Goal: Transaction & Acquisition: Download file/media

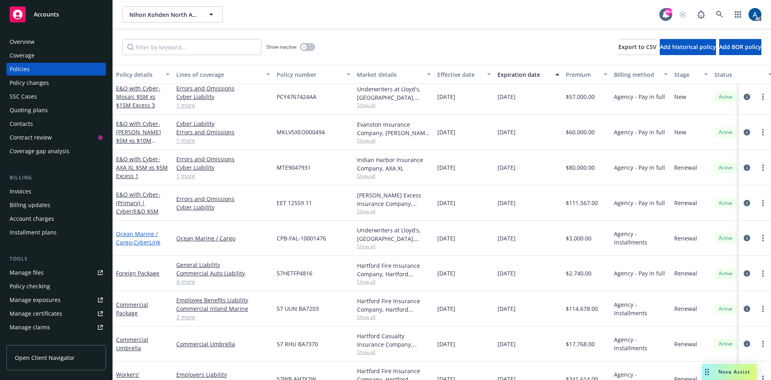
scroll to position [80, 0]
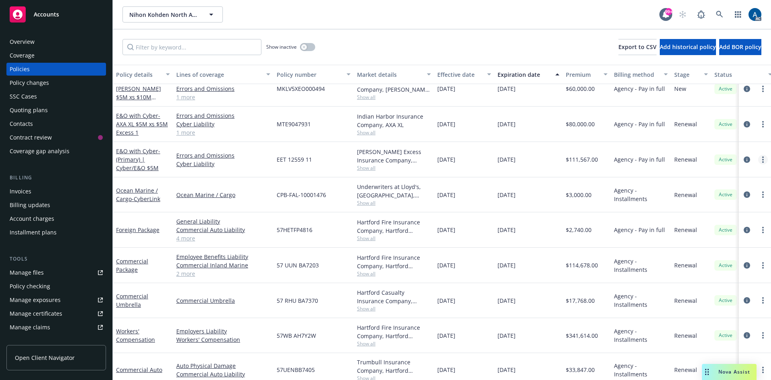
click at [762, 158] on icon "more" at bounding box center [763, 159] width 2 height 6
click at [744, 160] on icon "circleInformation" at bounding box center [747, 159] width 6 height 6
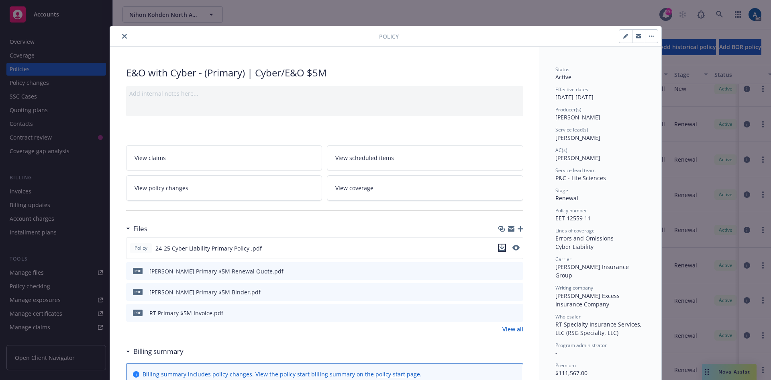
click at [499, 248] on icon "download file" at bounding box center [502, 247] width 6 height 6
click at [122, 38] on icon "close" at bounding box center [124, 36] width 5 height 5
click at [122, 37] on icon "close" at bounding box center [124, 36] width 5 height 5
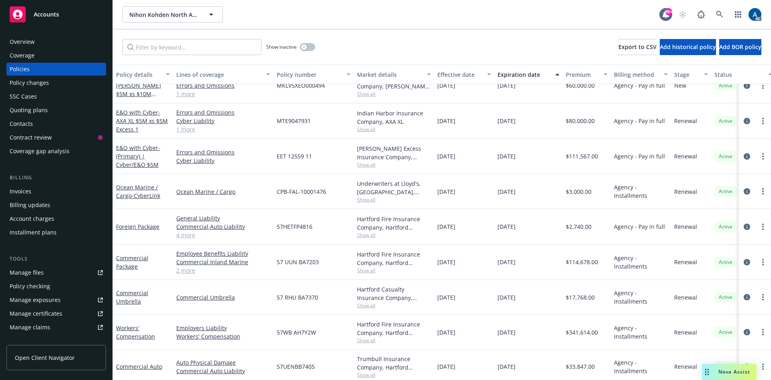
scroll to position [120, 0]
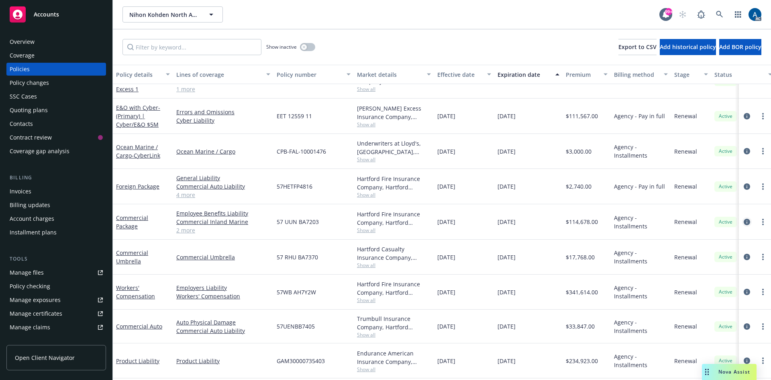
click at [744, 221] on icon "circleInformation" at bounding box center [747, 221] width 6 height 6
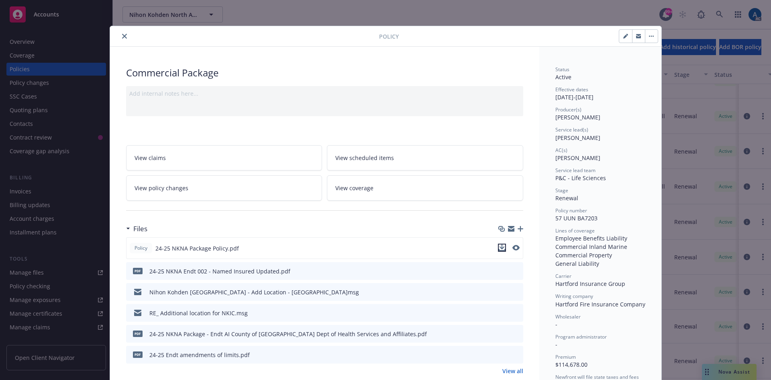
click at [499, 245] on icon "download file" at bounding box center [502, 247] width 6 height 6
click at [122, 36] on icon "close" at bounding box center [124, 36] width 5 height 5
click at [121, 36] on div "Show inactive Export to CSV Add historical policy Add BOR policy" at bounding box center [442, 46] width 658 height 35
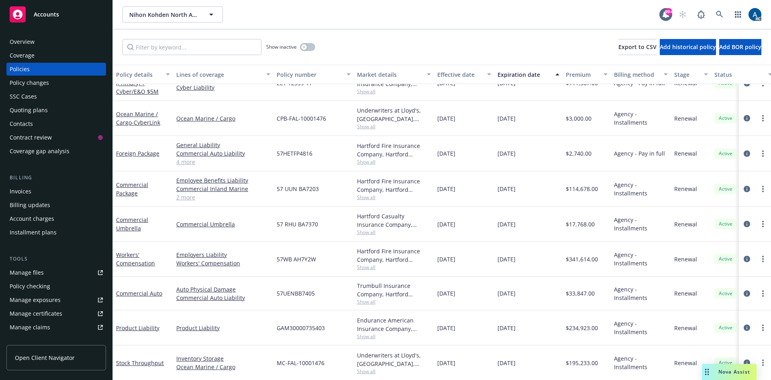
scroll to position [178, 0]
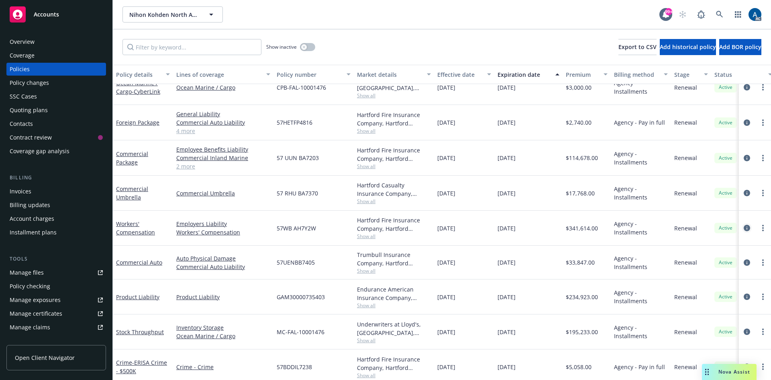
click at [744, 227] on icon "circleInformation" at bounding box center [747, 227] width 6 height 6
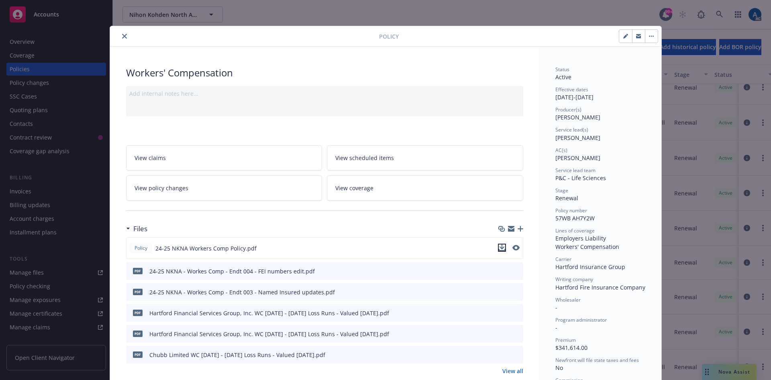
click at [499, 247] on icon "download file" at bounding box center [501, 246] width 5 height 5
click at [122, 35] on icon "close" at bounding box center [124, 36] width 5 height 5
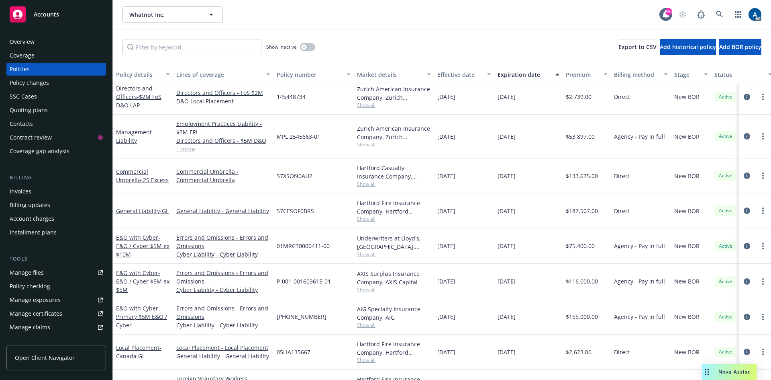
scroll to position [161, 0]
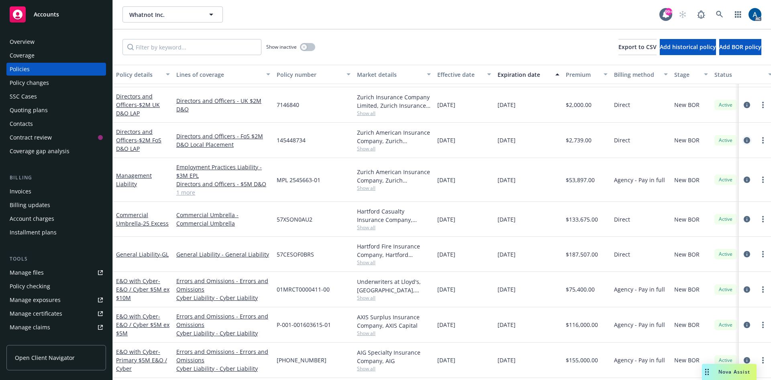
click at [744, 141] on icon "circleInformation" at bounding box center [747, 140] width 6 height 6
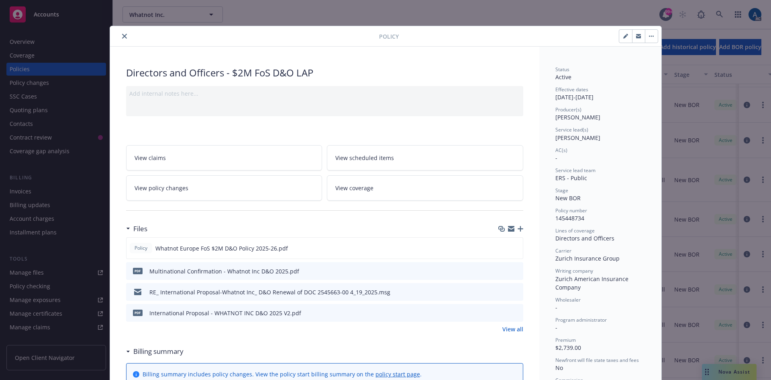
drag, startPoint x: 122, startPoint y: 35, endPoint x: 148, endPoint y: 40, distance: 26.2
click at [122, 35] on icon "close" at bounding box center [124, 36] width 5 height 5
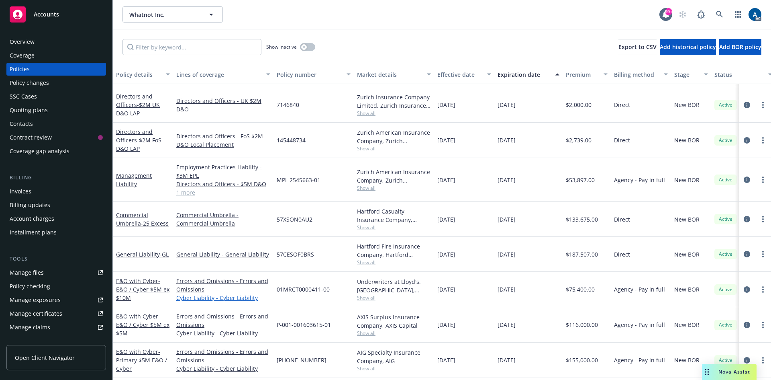
scroll to position [201, 0]
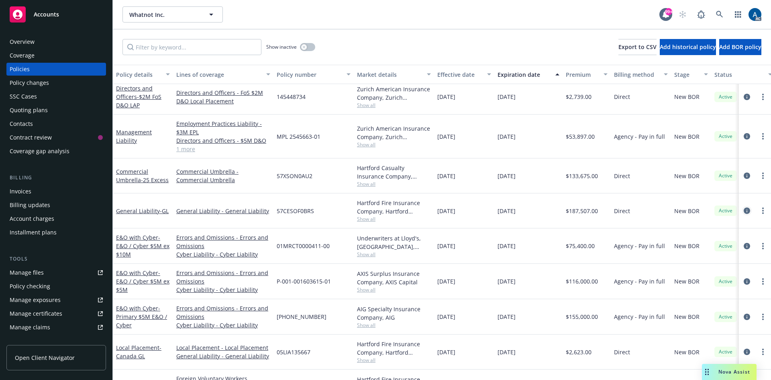
click at [744, 210] on icon "circleInformation" at bounding box center [747, 210] width 6 height 6
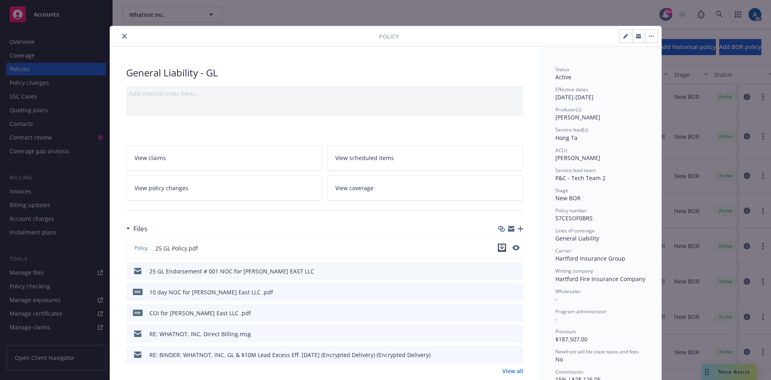
click at [500, 248] on icon "download file" at bounding box center [502, 247] width 6 height 6
click at [122, 37] on icon "close" at bounding box center [124, 36] width 5 height 5
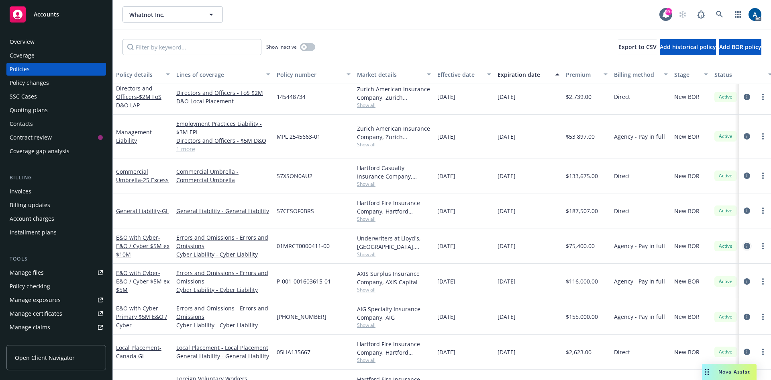
click at [744, 247] on icon "circleInformation" at bounding box center [747, 246] width 6 height 6
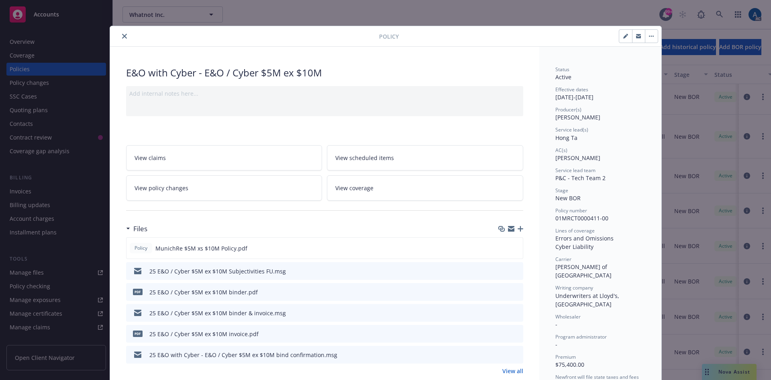
click at [122, 38] on icon "close" at bounding box center [124, 36] width 5 height 5
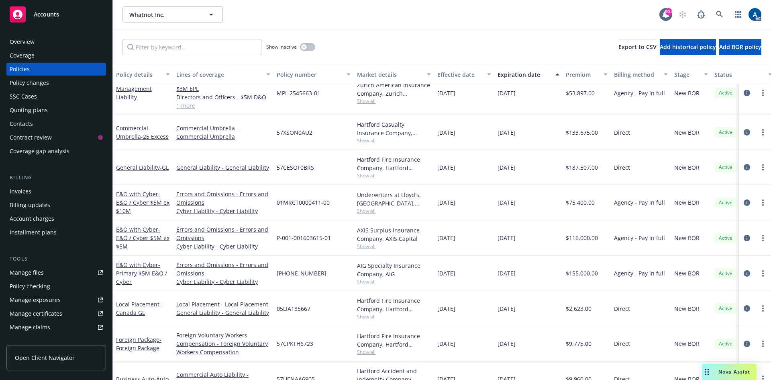
scroll to position [281, 0]
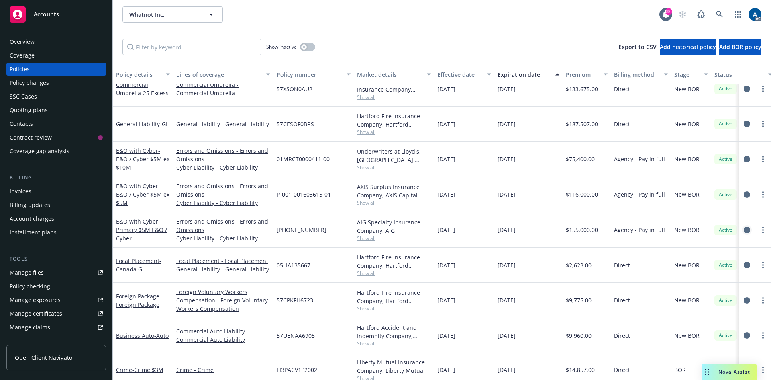
click at [744, 229] on icon "circleInformation" at bounding box center [747, 230] width 6 height 6
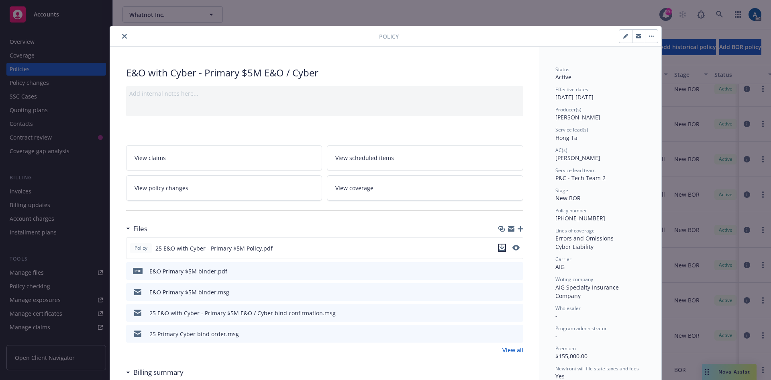
click at [499, 247] on icon "download file" at bounding box center [501, 246] width 5 height 5
click at [122, 37] on icon "close" at bounding box center [124, 36] width 5 height 5
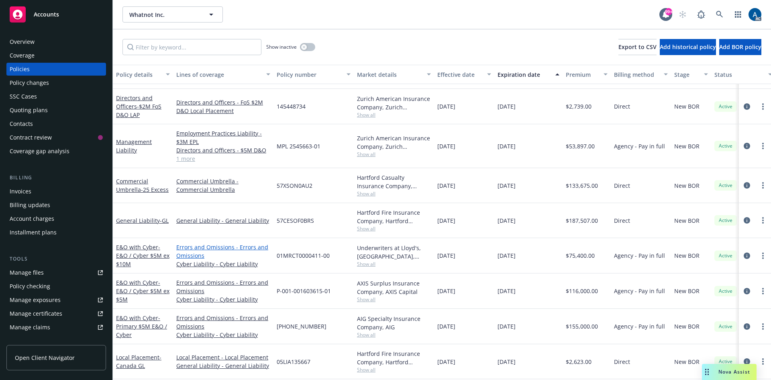
scroll to position [157, 0]
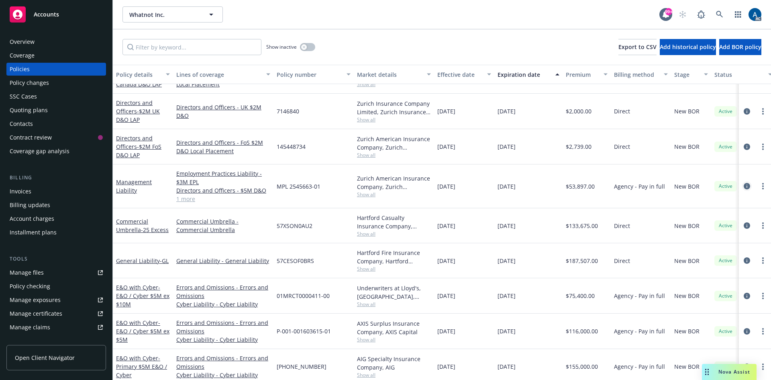
click at [744, 186] on icon "circleInformation" at bounding box center [747, 186] width 6 height 6
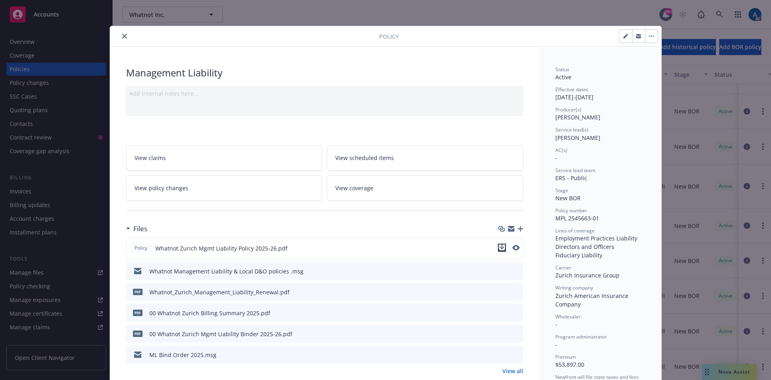
click at [500, 247] on icon "download file" at bounding box center [501, 246] width 5 height 5
click at [122, 37] on icon "close" at bounding box center [124, 36] width 5 height 5
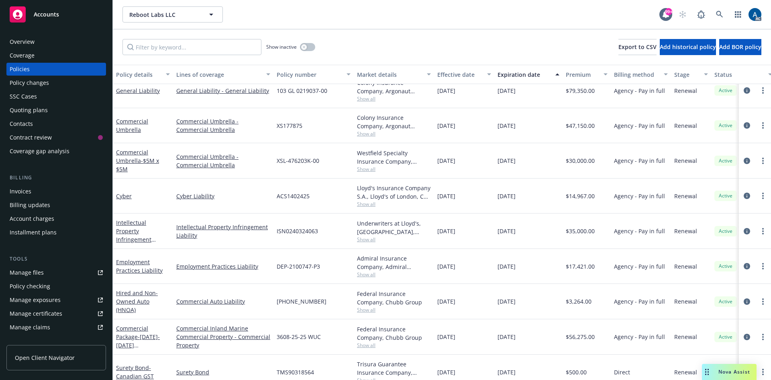
scroll to position [157, 0]
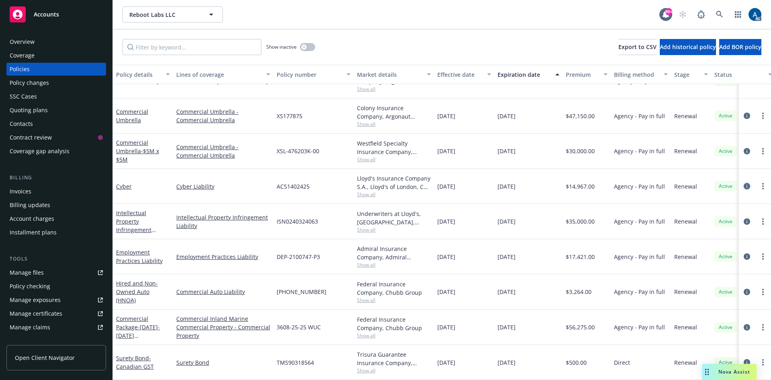
click at [744, 183] on icon "circleInformation" at bounding box center [747, 186] width 6 height 6
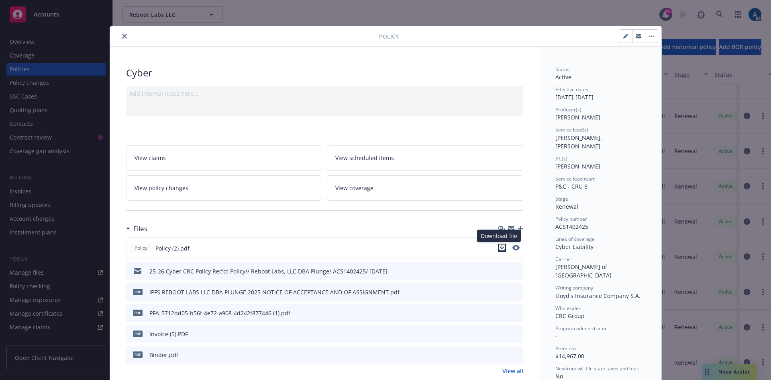
click at [499, 247] on icon "download file" at bounding box center [502, 247] width 6 height 6
click at [516, 7] on div "Policy Cyber Add internal notes here... View claims View scheduled items View p…" at bounding box center [385, 190] width 771 height 380
